Goal: Navigation & Orientation: Go to known website

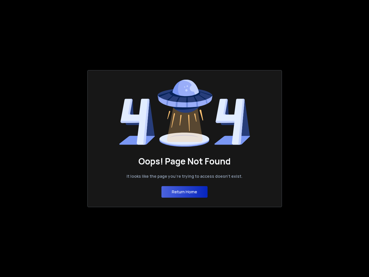
click at [185, 192] on button "Return Home" at bounding box center [185, 192] width 46 height 12
